Goal: Information Seeking & Learning: Learn about a topic

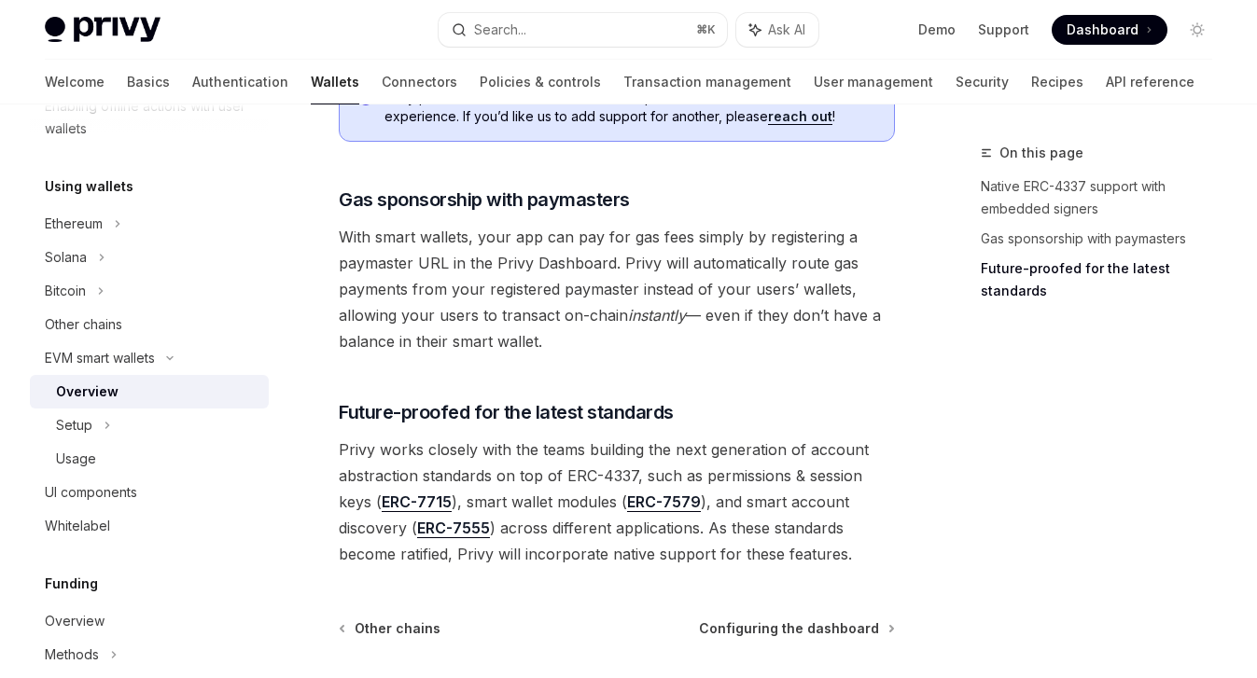
scroll to position [1606, 0]
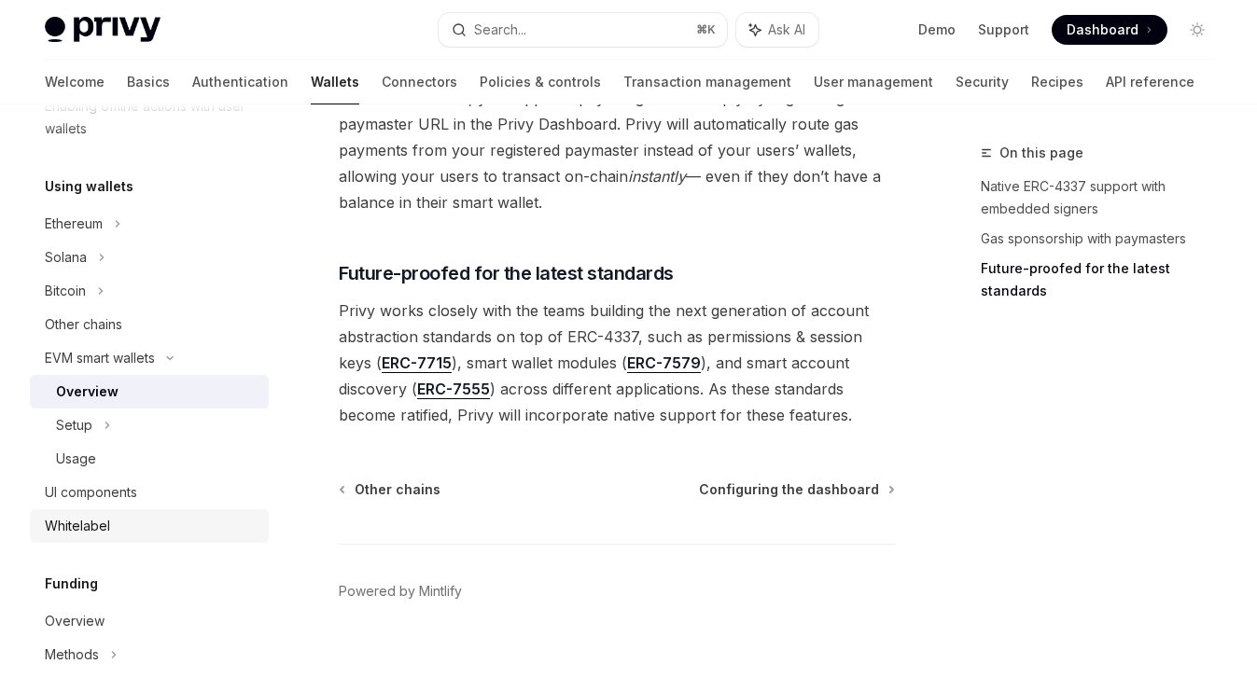
click at [78, 523] on div "Whitelabel" at bounding box center [77, 526] width 65 height 22
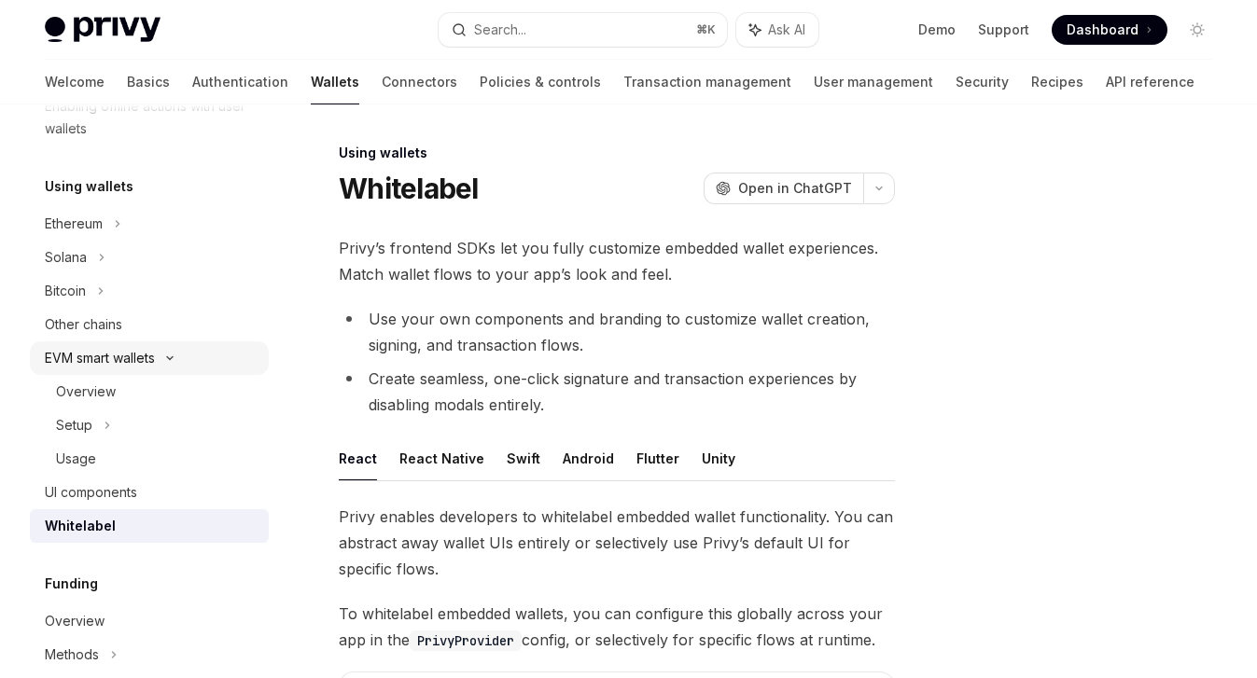
click at [91, 373] on div "EVM smart wallets" at bounding box center [149, 358] width 239 height 34
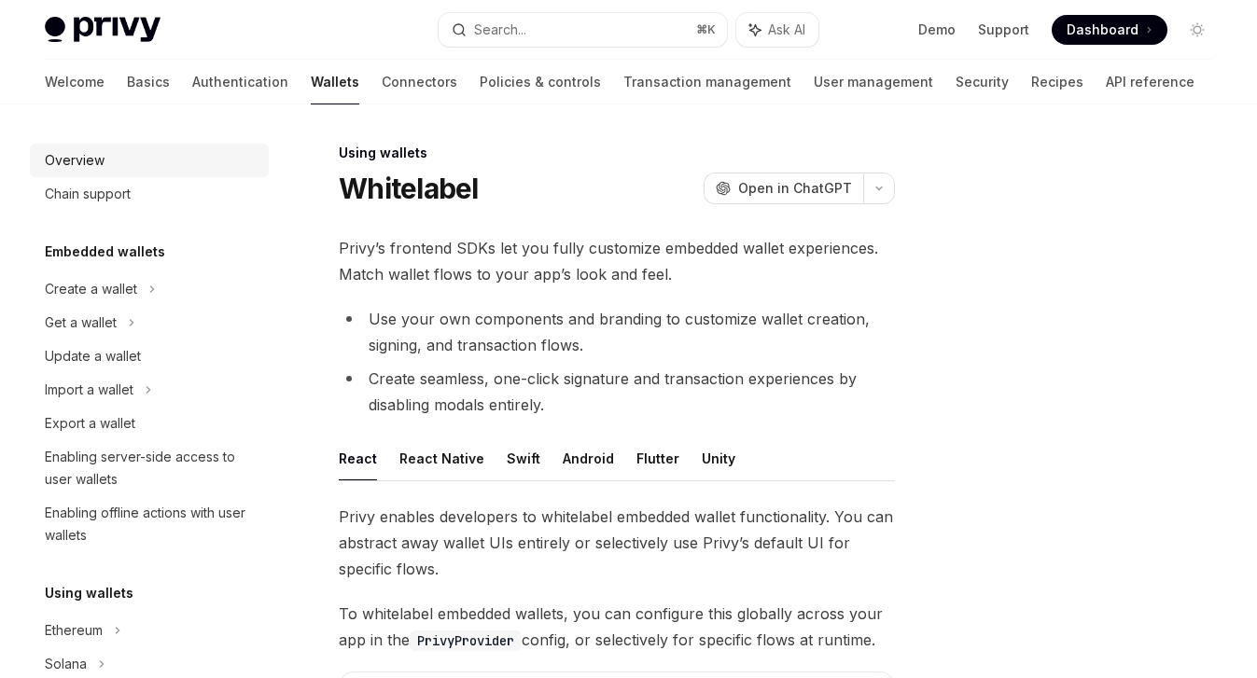
click at [112, 164] on div "Overview" at bounding box center [151, 160] width 213 height 22
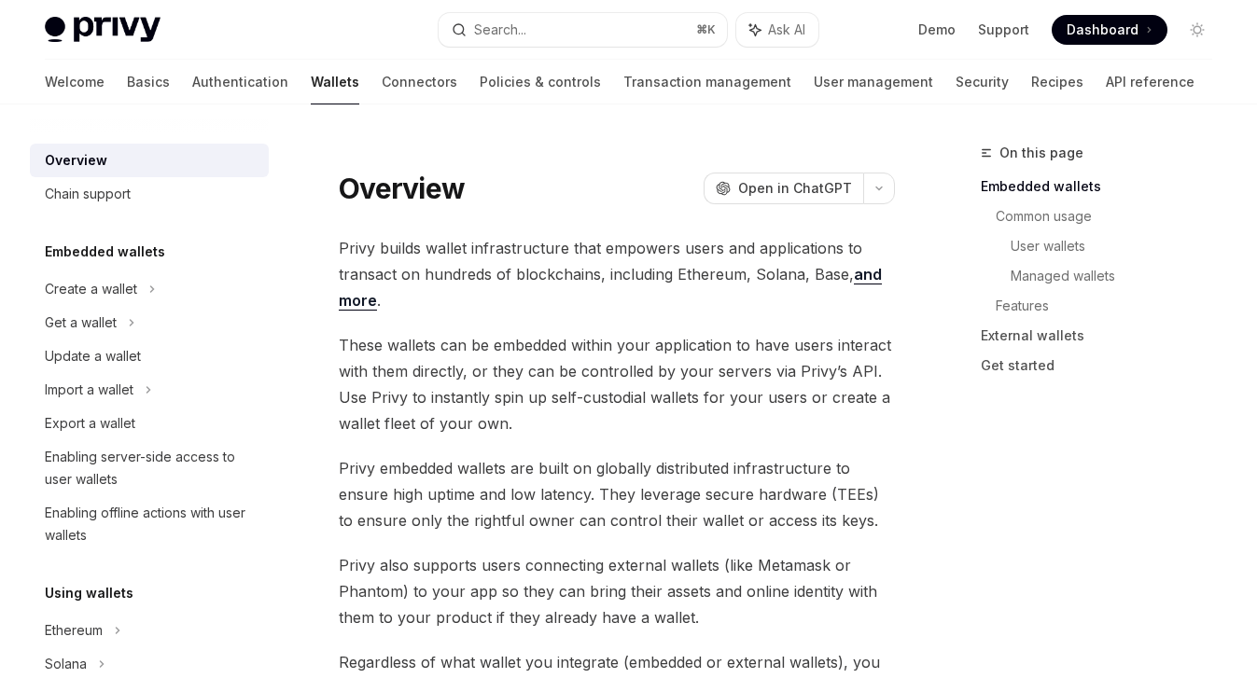
click at [86, 163] on div "Overview" at bounding box center [76, 160] width 63 height 22
type textarea "*"
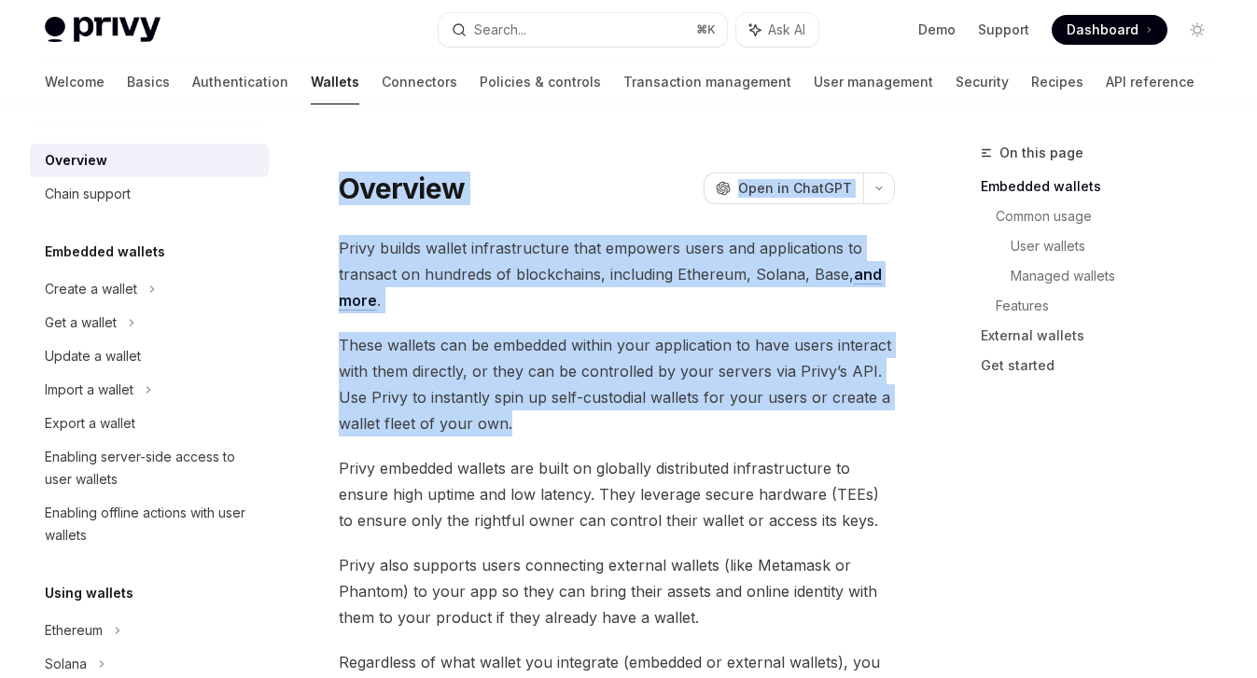
drag, startPoint x: 340, startPoint y: 186, endPoint x: 828, endPoint y: 430, distance: 545.8
click at [802, 187] on span "Open in ChatGPT" at bounding box center [795, 188] width 114 height 19
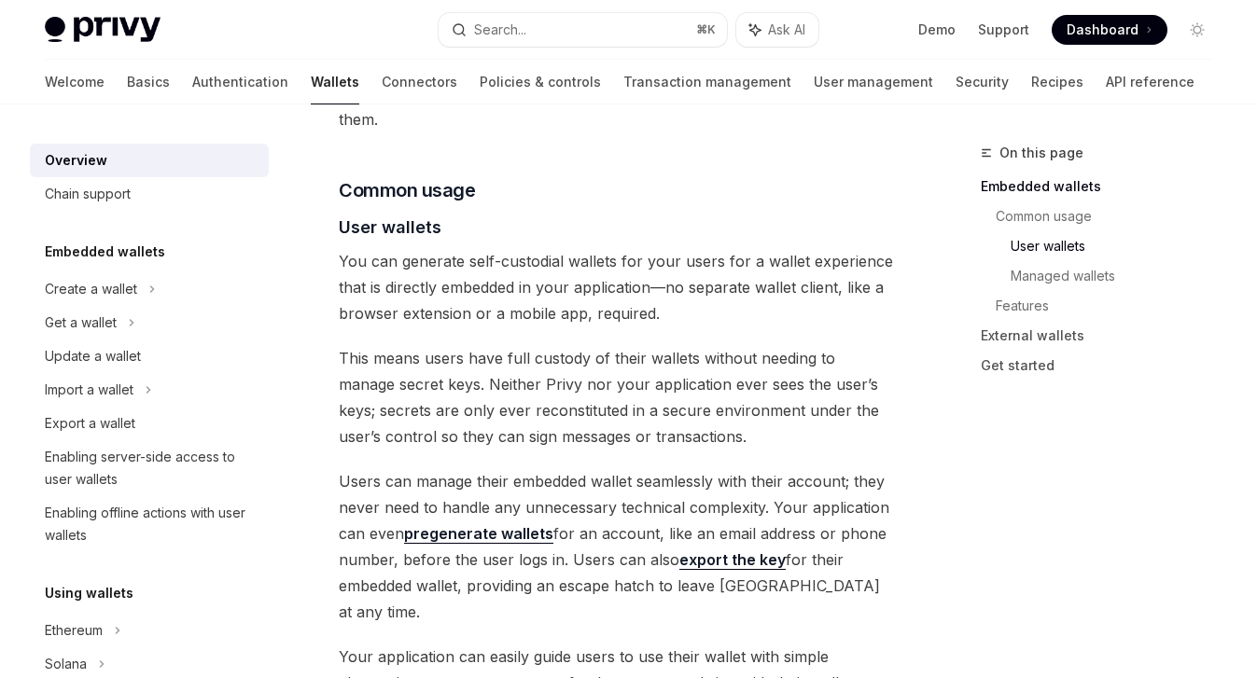
scroll to position [1294, 0]
